Goal: Task Accomplishment & Management: Use online tool/utility

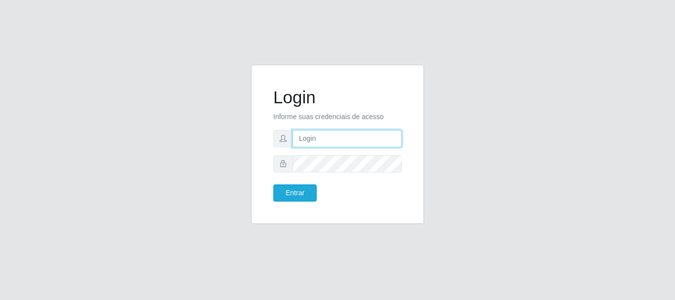
click at [308, 136] on input "text" at bounding box center [347, 138] width 109 height 17
drag, startPoint x: 338, startPoint y: 136, endPoint x: 378, endPoint y: 141, distance: 39.8
click at [378, 141] on input "ian@galiottoAa123456" at bounding box center [347, 138] width 109 height 17
type input "[PERSON_NAME]@[PERSON_NAME]"
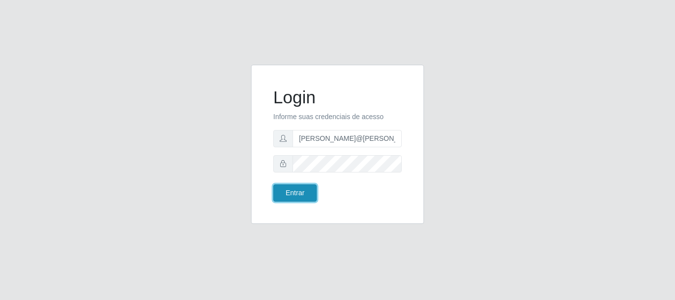
click at [310, 193] on button "Entrar" at bounding box center [295, 192] width 44 height 17
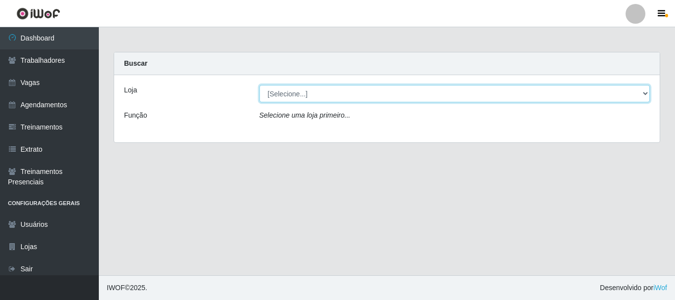
drag, startPoint x: 377, startPoint y: 95, endPoint x: 380, endPoint y: 102, distance: 7.5
click at [377, 95] on select "[Selecione...] [GEOGRAPHIC_DATA]" at bounding box center [455, 93] width 391 height 17
select select "279"
click at [260, 85] on select "[Selecione...] [GEOGRAPHIC_DATA]" at bounding box center [455, 93] width 391 height 17
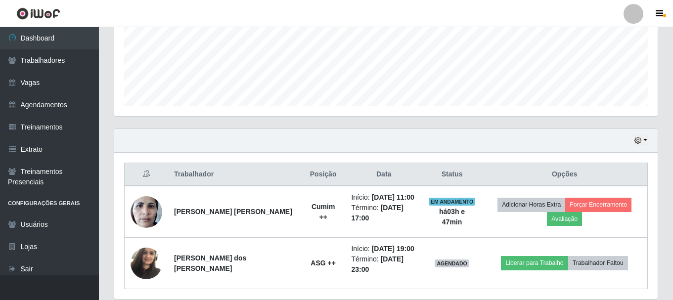
scroll to position [283, 0]
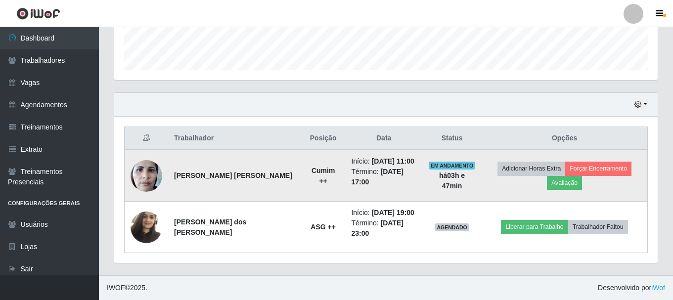
click at [456, 172] on strong "há 03 h e 47 min" at bounding box center [452, 181] width 26 height 18
